Goal: Information Seeking & Learning: Learn about a topic

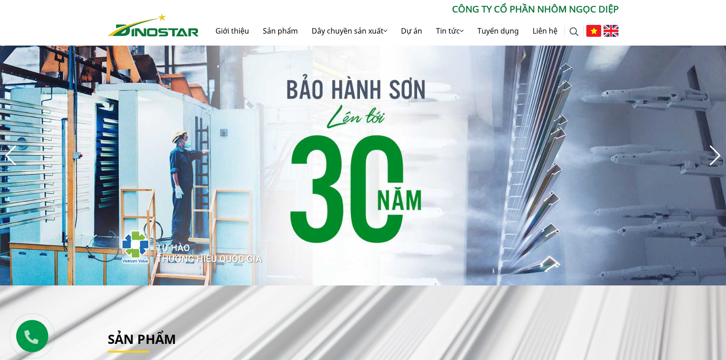
scroll to position [8, 0]
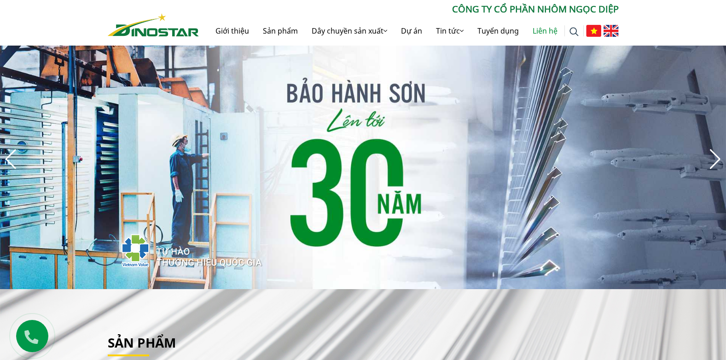
click at [543, 28] on link "Liên hệ" at bounding box center [545, 30] width 39 height 29
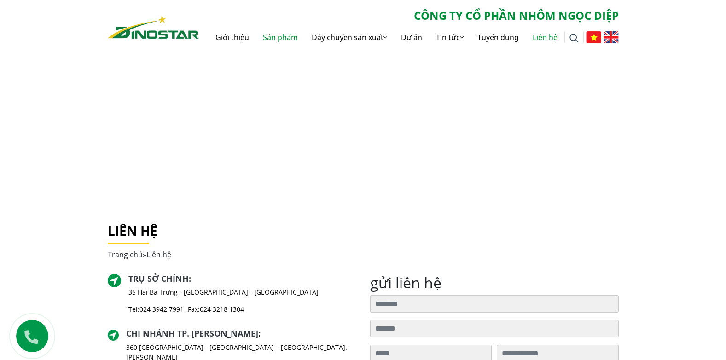
click at [269, 33] on link "Sản phẩm" at bounding box center [280, 37] width 49 height 29
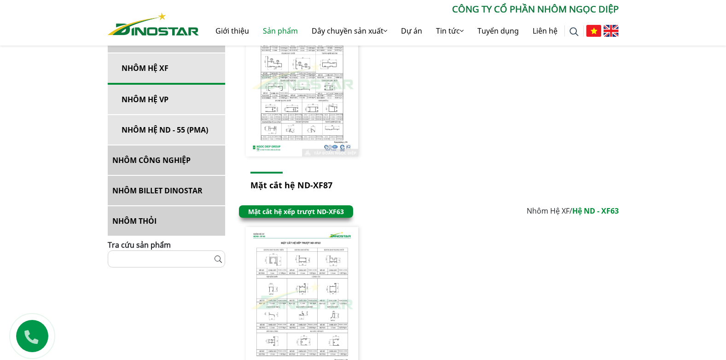
scroll to position [1565, 0]
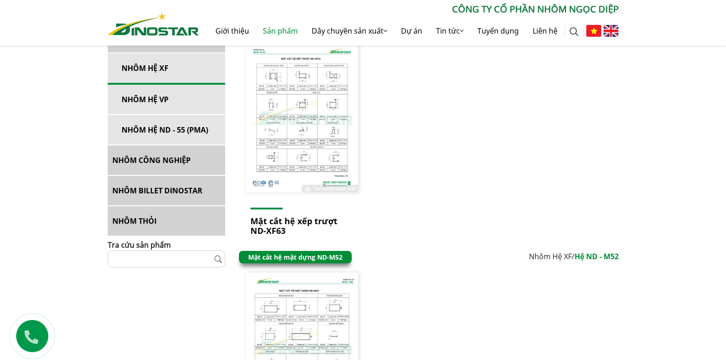
click at [130, 188] on link "NHÔM BILLET DINOSTAR" at bounding box center [166, 190] width 117 height 29
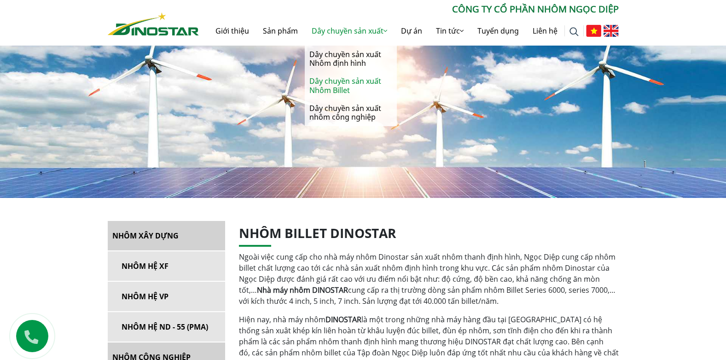
click at [356, 80] on link "Dây chuyền sản xuất Nhôm Billet" at bounding box center [351, 85] width 92 height 27
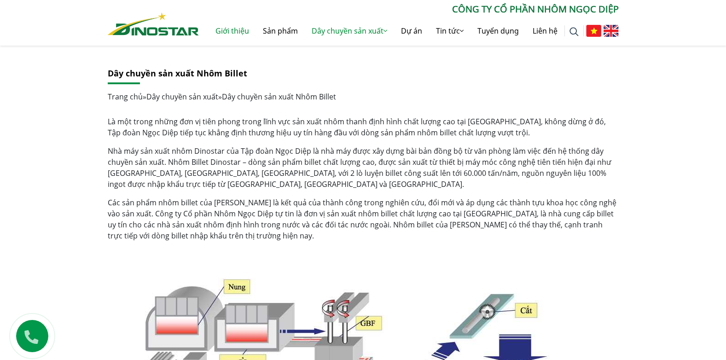
scroll to position [16, 0]
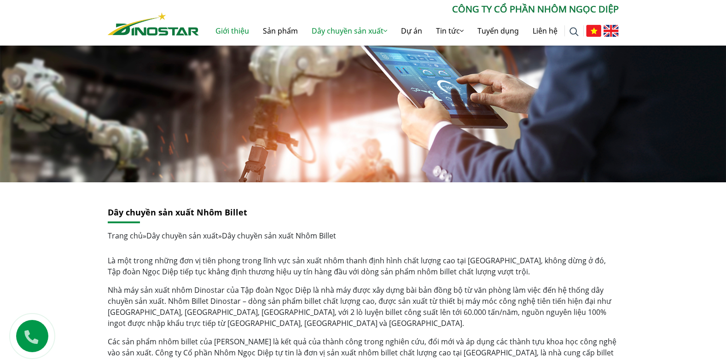
click at [225, 31] on link "Giới thiệu" at bounding box center [231, 30] width 47 height 29
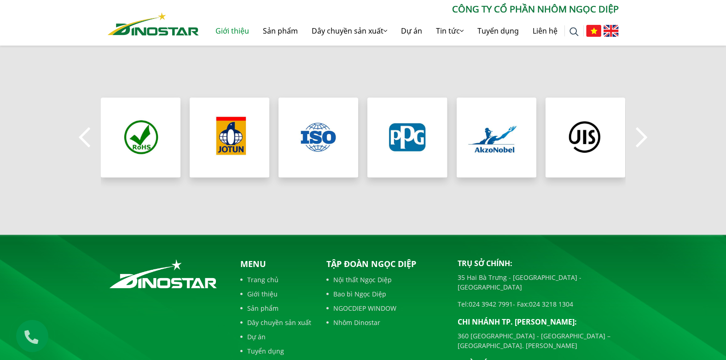
scroll to position [792, 0]
